Goal: Task Accomplishment & Management: Manage account settings

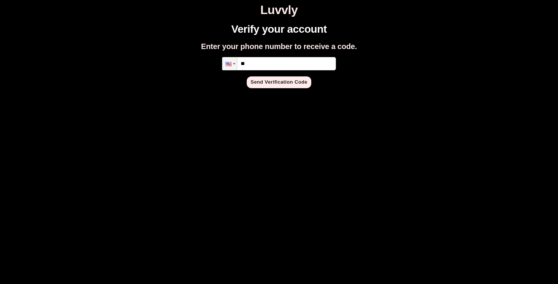
click at [307, 58] on input "**" at bounding box center [279, 63] width 114 height 13
type input "**********"
click at [281, 82] on button "Send Verification Code" at bounding box center [279, 82] width 65 height 12
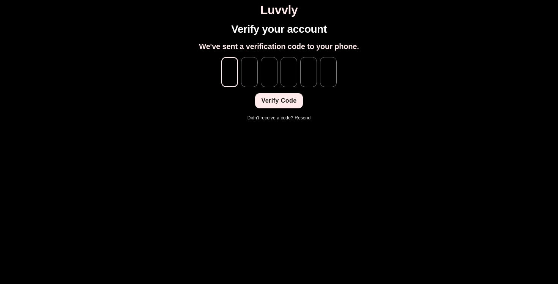
type input "*"
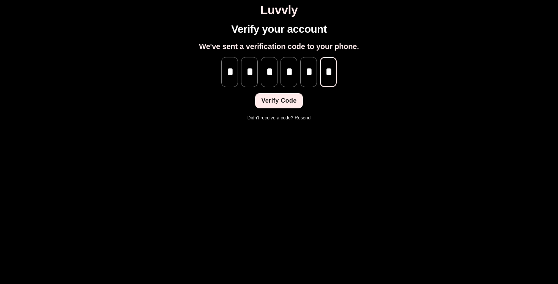
scroll to position [0, 1]
type input "*"
click at [269, 105] on button "Verify Code" at bounding box center [278, 100] width 47 height 15
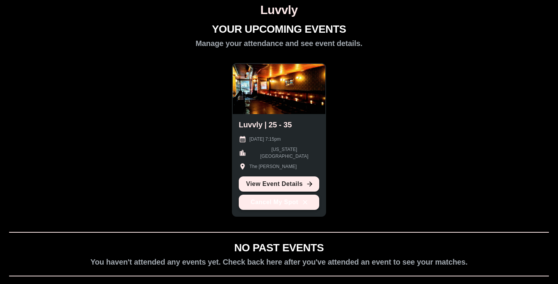
click at [283, 200] on button "Cancel My Spot" at bounding box center [279, 201] width 81 height 15
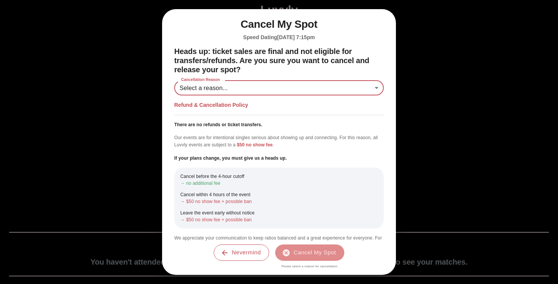
click at [313, 88] on body "Luvvly YOUR UPCOMING EVENTS Manage your attendance and see event details. Luvvl…" at bounding box center [279, 165] width 552 height 325
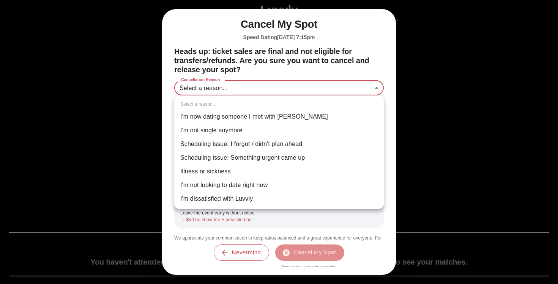
click at [278, 155] on li "Scheduling issue: Something urgent came up" at bounding box center [279, 158] width 210 height 14
type input "**********"
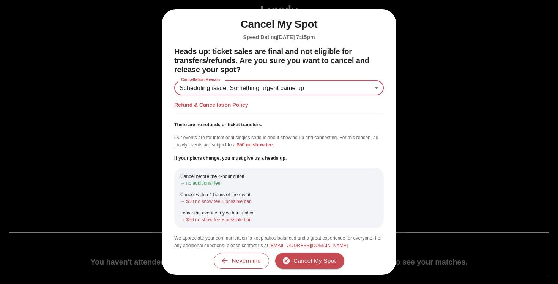
scroll to position [7, 0]
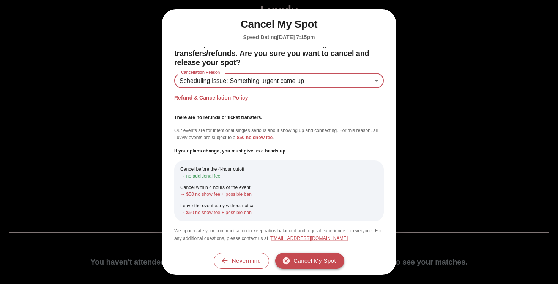
click at [305, 257] on button "Cancel My Spot" at bounding box center [309, 261] width 69 height 16
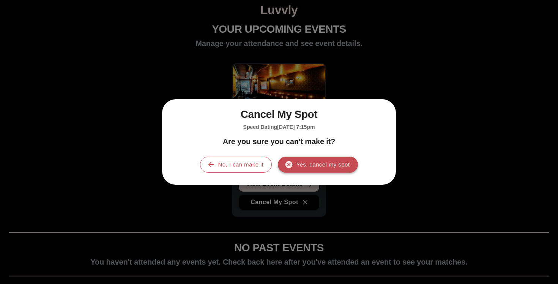
click at [329, 166] on button "Yes, cancel my spot" at bounding box center [318, 164] width 80 height 16
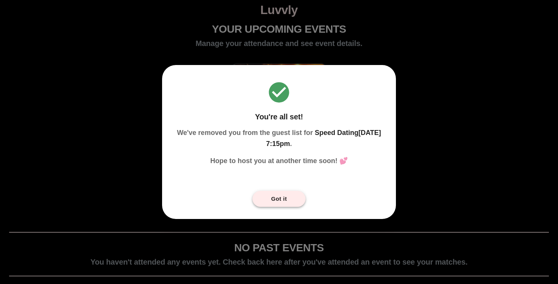
click at [284, 196] on button "Got it" at bounding box center [279, 199] width 53 height 16
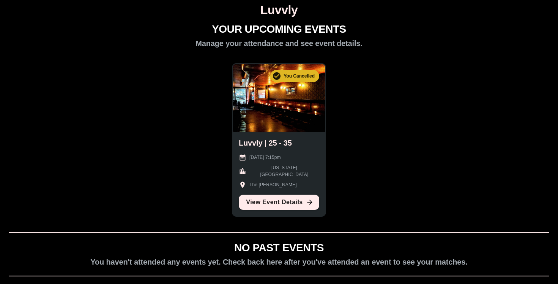
click at [409, 145] on div "YOUR UPCOMING EVENTS Manage your attendance and see event details. You Cancelle…" at bounding box center [279, 175] width 552 height 305
